Goal: Task Accomplishment & Management: Manage account settings

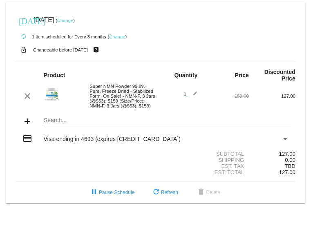
click at [73, 19] on link "Change" at bounding box center [65, 20] width 16 height 5
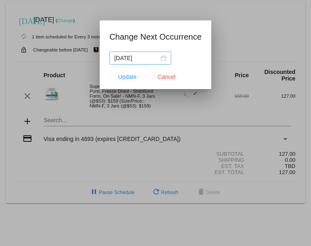
click at [164, 59] on div "[DATE]" at bounding box center [140, 57] width 52 height 9
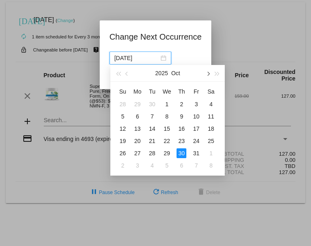
click at [207, 74] on span "button" at bounding box center [208, 74] width 4 height 4
click at [195, 150] on div "30" at bounding box center [196, 153] width 10 height 10
type input "[DATE]"
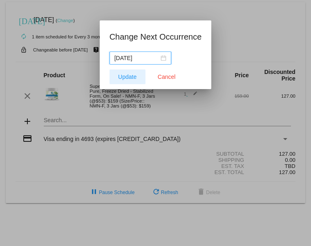
click at [134, 74] on span "Update" at bounding box center [127, 76] width 18 height 7
